Goal: Find specific fact: Find specific fact

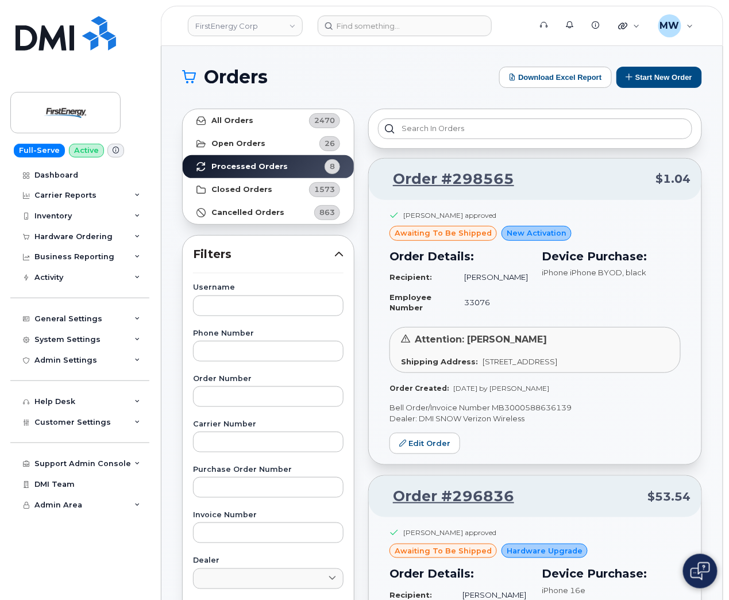
drag, startPoint x: 246, startPoint y: 17, endPoint x: 246, endPoint y: 10, distance: 6.9
click at [246, 16] on link "FirstEnergy Corp" at bounding box center [245, 26] width 115 height 21
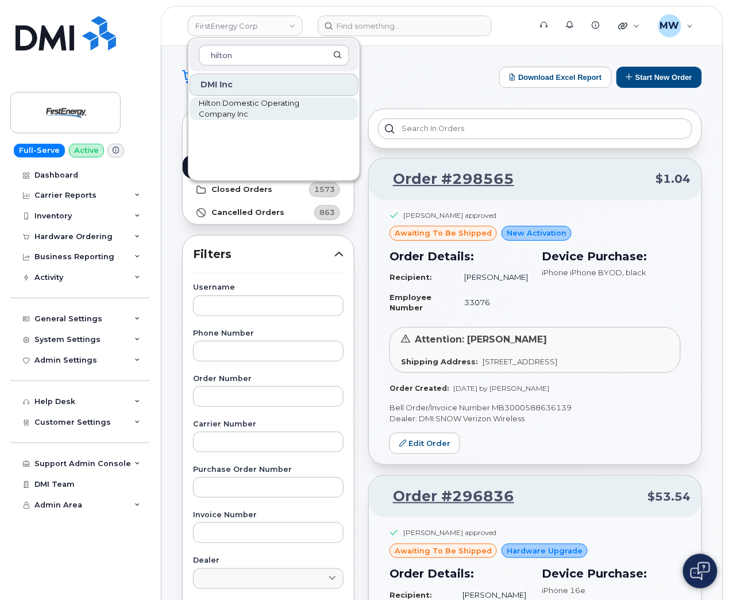
type input "hilton"
click at [282, 111] on span "Hilton Domestic Operating Company Inc" at bounding box center [265, 109] width 132 height 22
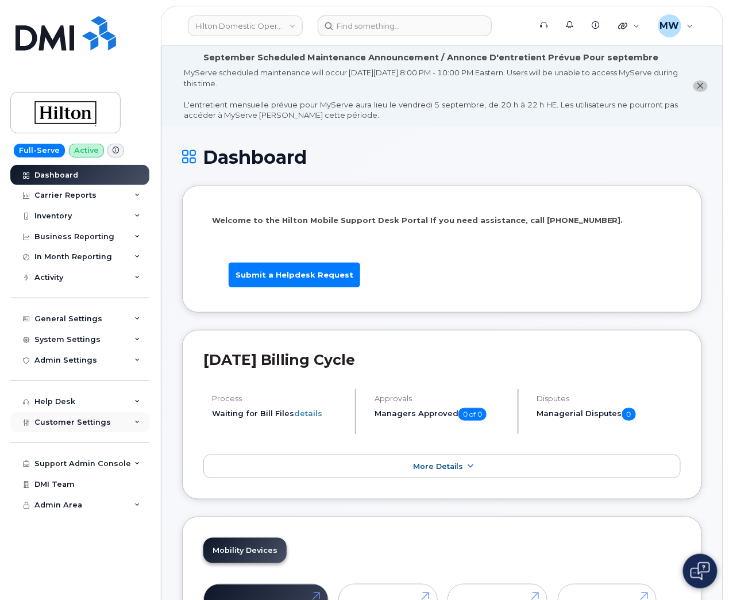
click at [89, 420] on span "Customer Settings" at bounding box center [72, 422] width 76 height 9
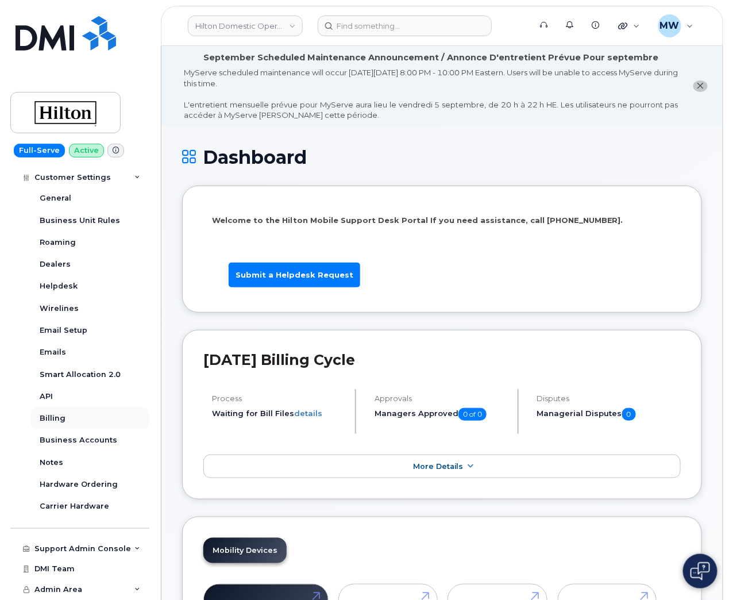
scroll to position [247, 0]
click at [71, 432] on link "Business Accounts" at bounding box center [89, 440] width 119 height 22
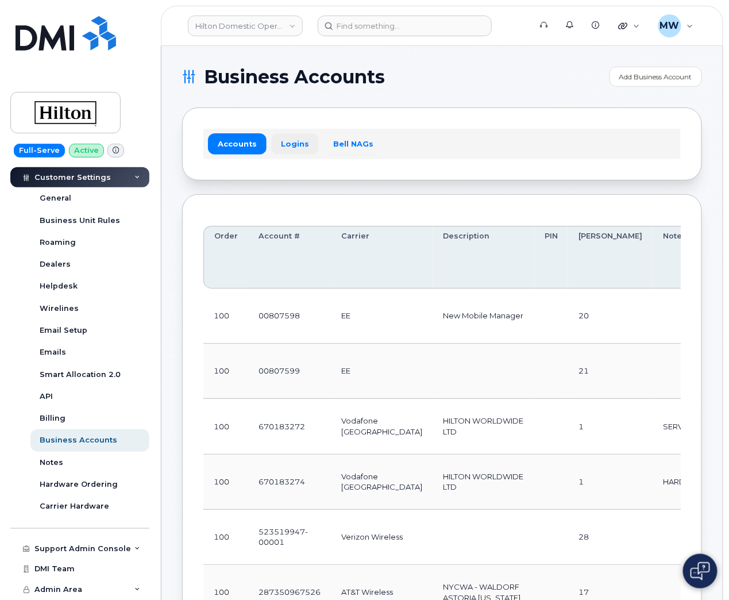
click at [294, 143] on link "Logins" at bounding box center [295, 143] width 48 height 21
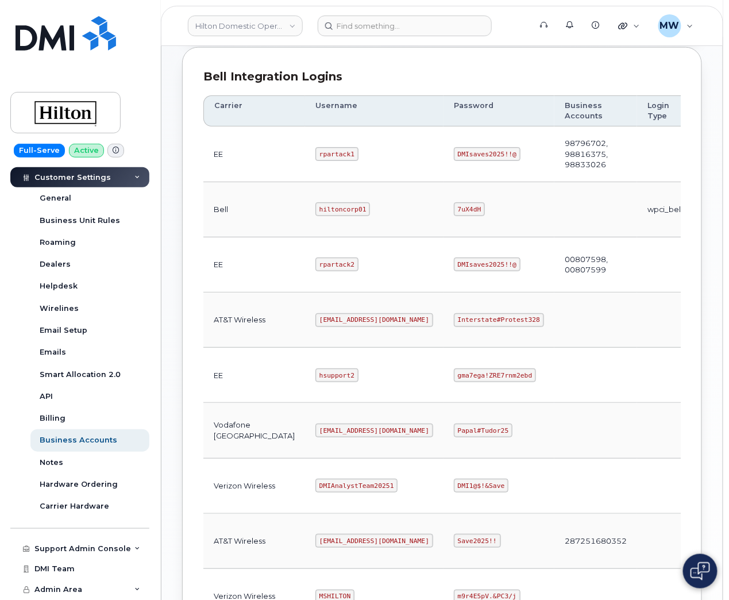
scroll to position [345, 0]
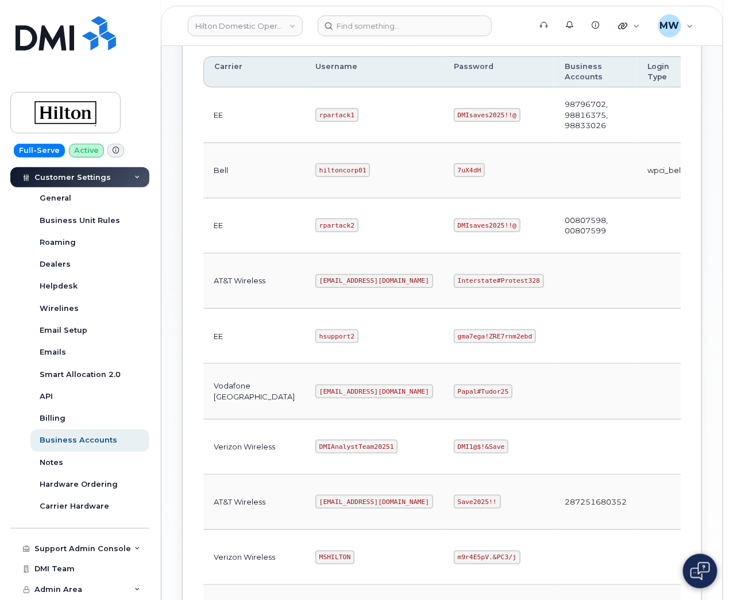
click at [316, 287] on code "ms-hilton@dminc.com" at bounding box center [375, 281] width 118 height 14
copy code "ms-hilton@dminc.com"
click at [454, 288] on code "Interstate#Protest328" at bounding box center [499, 281] width 90 height 14
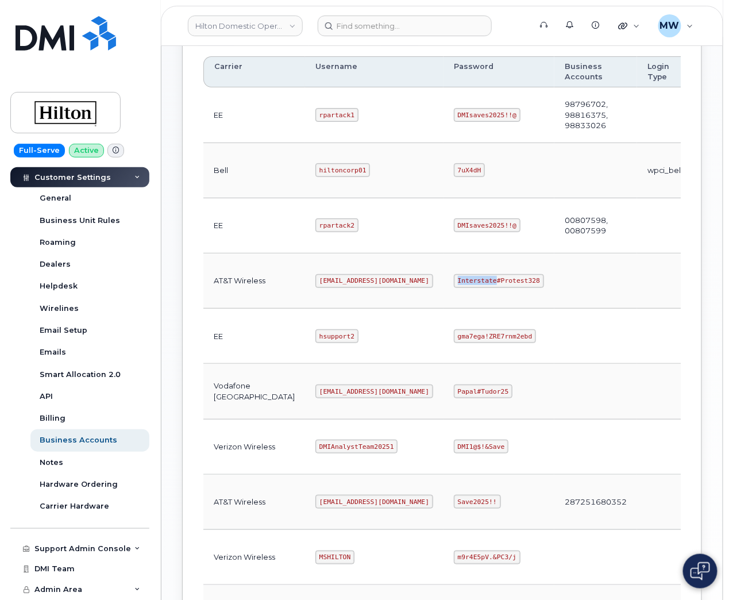
click at [454, 288] on code "Interstate#Protest328" at bounding box center [499, 281] width 90 height 14
copy code "Interstate#Protest328"
